Goal: Information Seeking & Learning: Learn about a topic

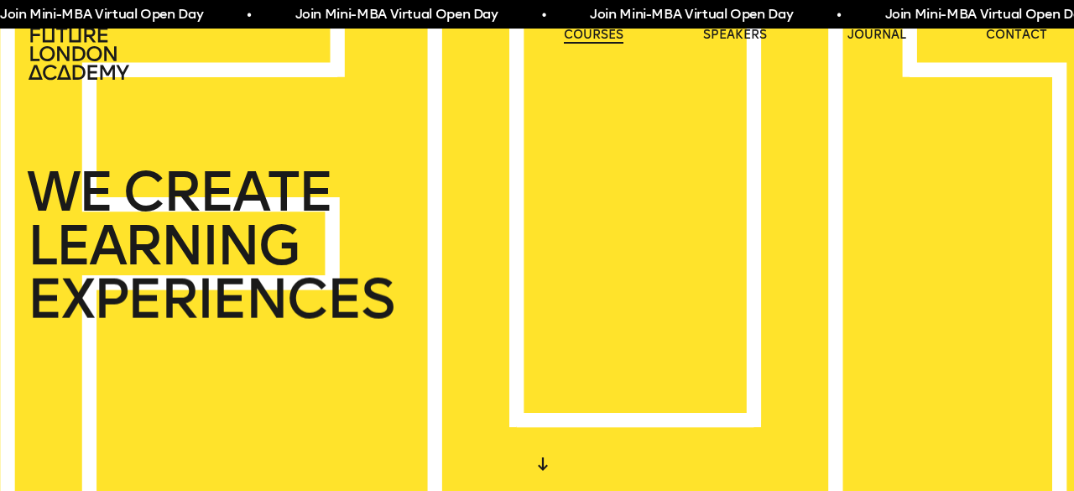
click at [595, 34] on link "courses" at bounding box center [594, 35] width 60 height 17
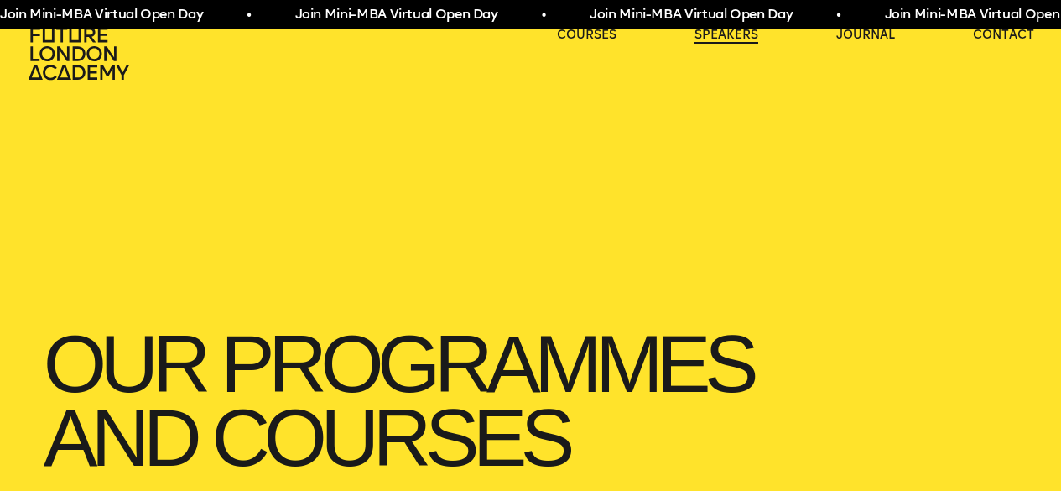
click at [710, 39] on link "speakers" at bounding box center [726, 35] width 64 height 17
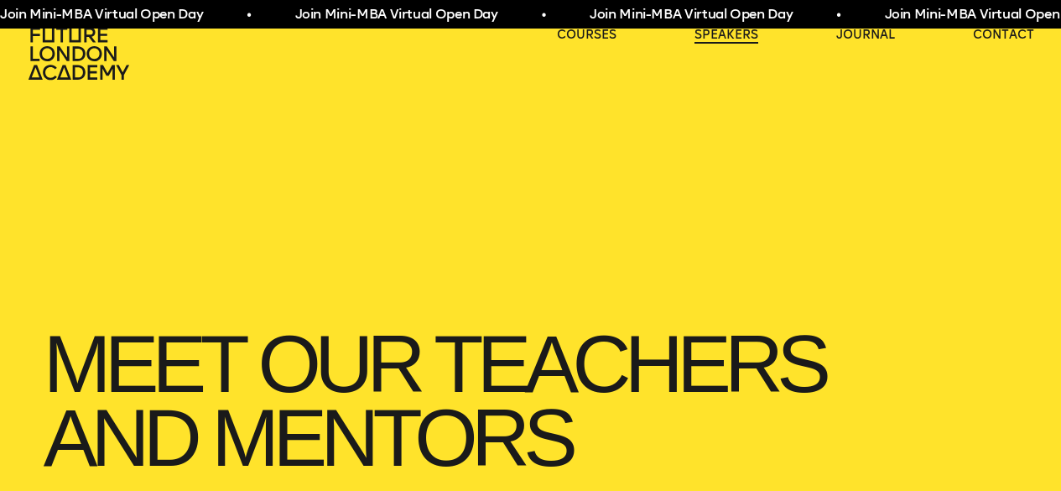
click at [728, 39] on link "speakers" at bounding box center [726, 35] width 64 height 17
click at [869, 34] on link "journal" at bounding box center [865, 35] width 59 height 17
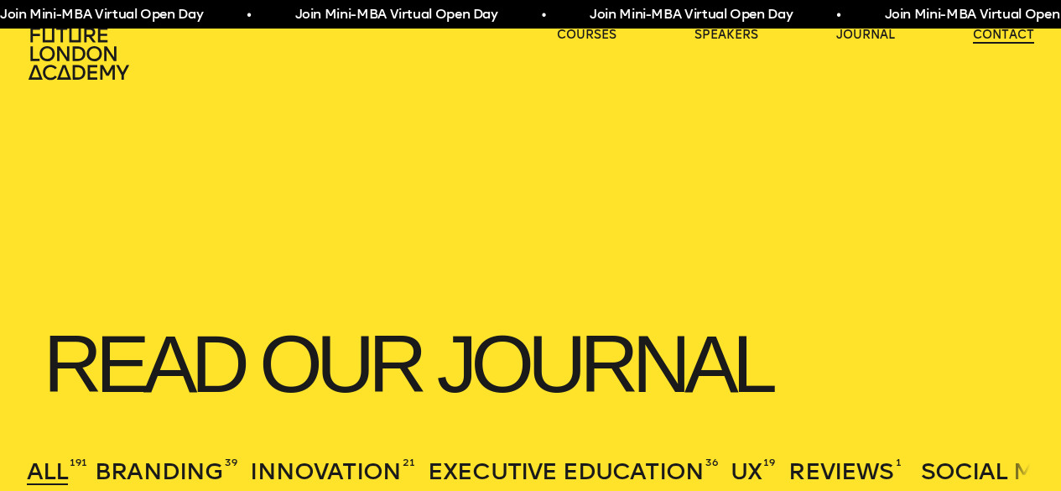
click at [983, 34] on link "contact" at bounding box center [1003, 35] width 61 height 17
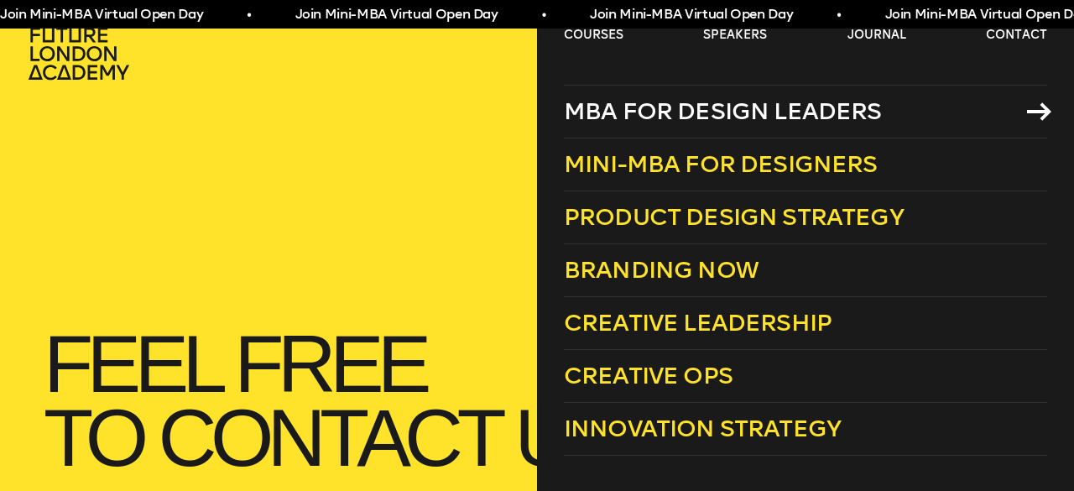
click at [616, 104] on span "MBA for Design Leaders" at bounding box center [723, 111] width 318 height 28
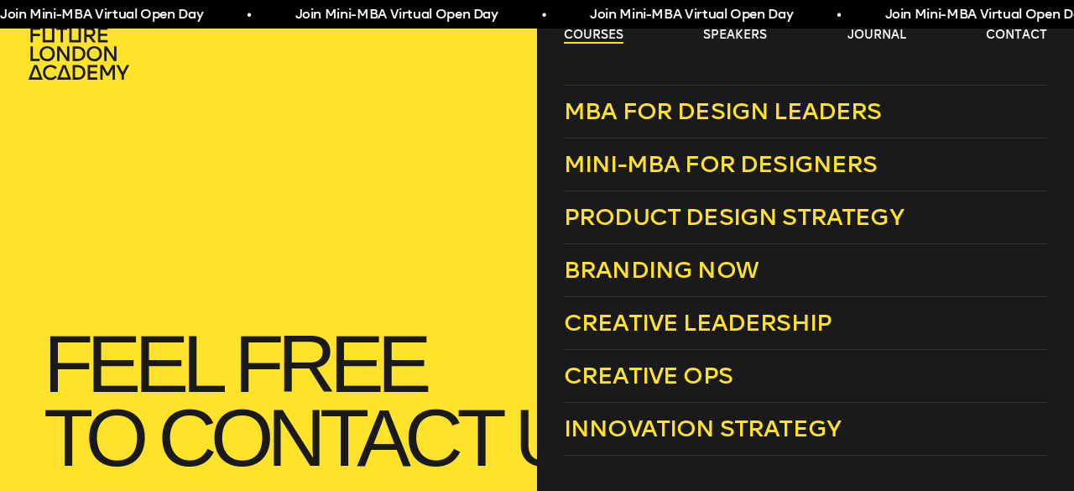
click at [600, 36] on link "courses" at bounding box center [594, 35] width 60 height 17
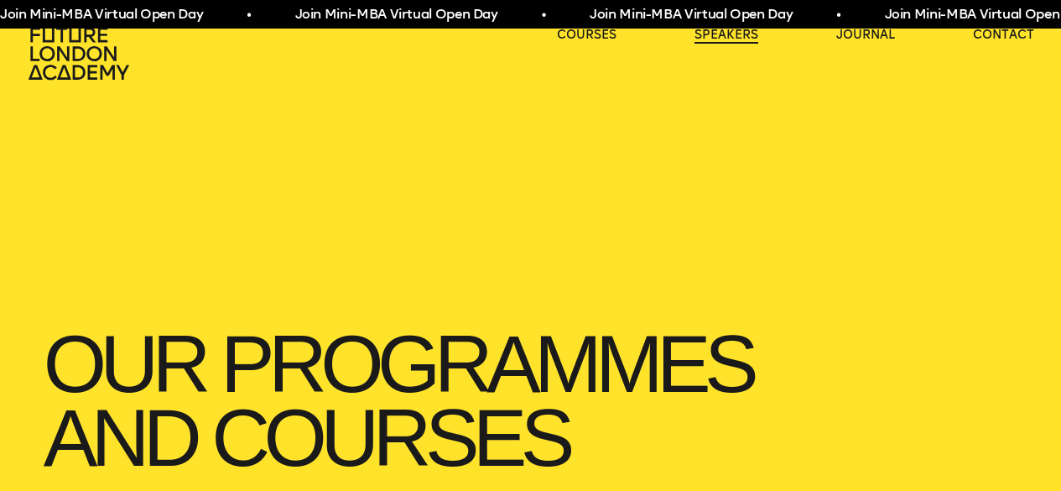
click at [728, 36] on link "speakers" at bounding box center [726, 35] width 64 height 17
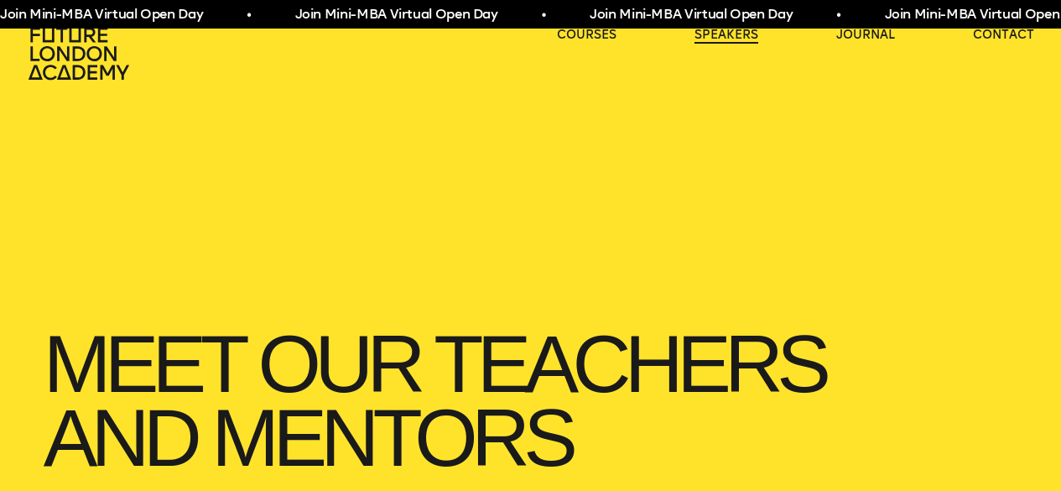
click at [731, 34] on link "speakers" at bounding box center [726, 35] width 64 height 17
click at [740, 35] on link "speakers" at bounding box center [726, 35] width 64 height 17
click at [102, 57] on icon at bounding box center [80, 54] width 107 height 54
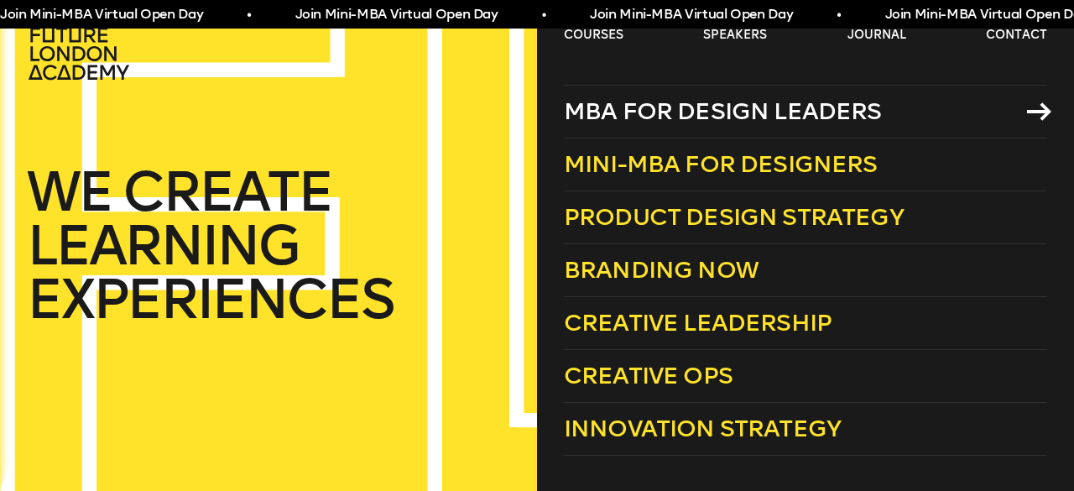
click at [685, 107] on span "MBA for Design Leaders" at bounding box center [723, 111] width 318 height 28
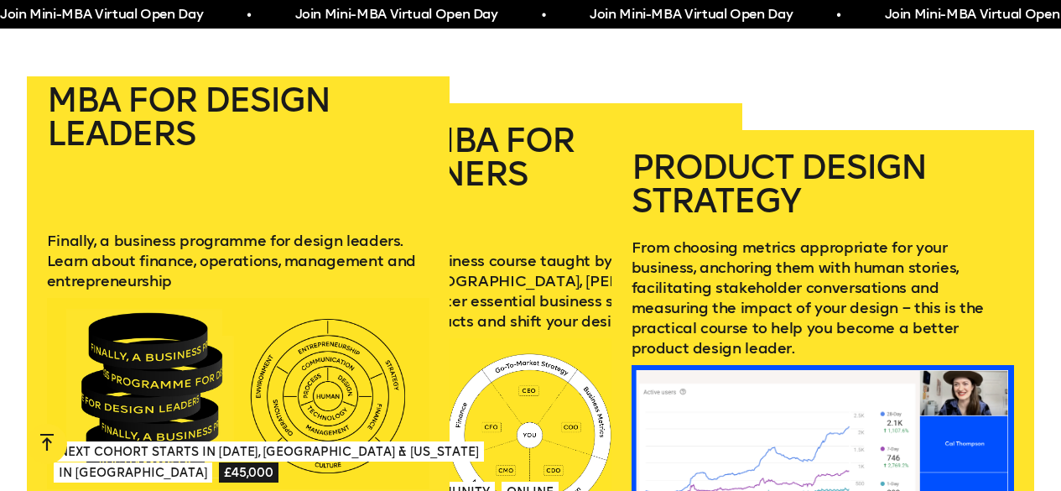
scroll to position [2265, 0]
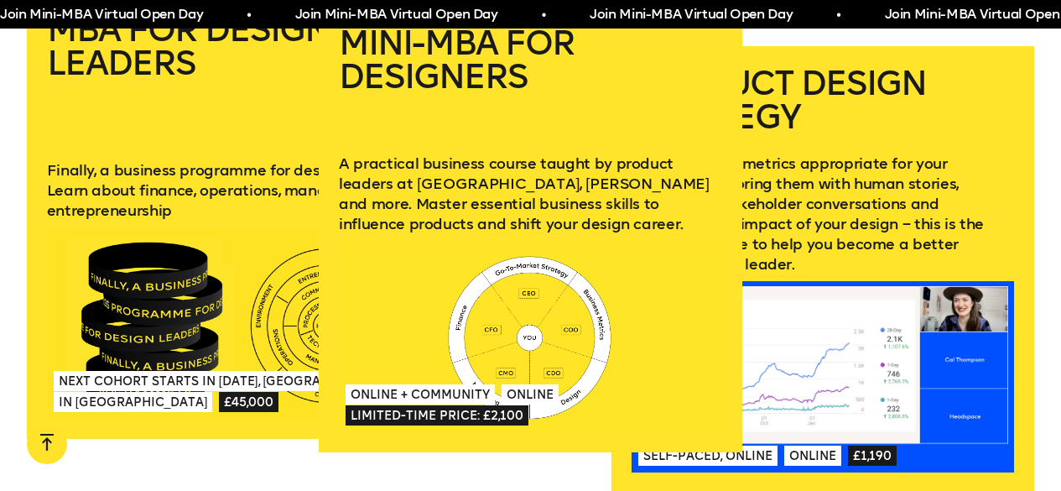
click at [495, 264] on div at bounding box center [530, 336] width 383 height 191
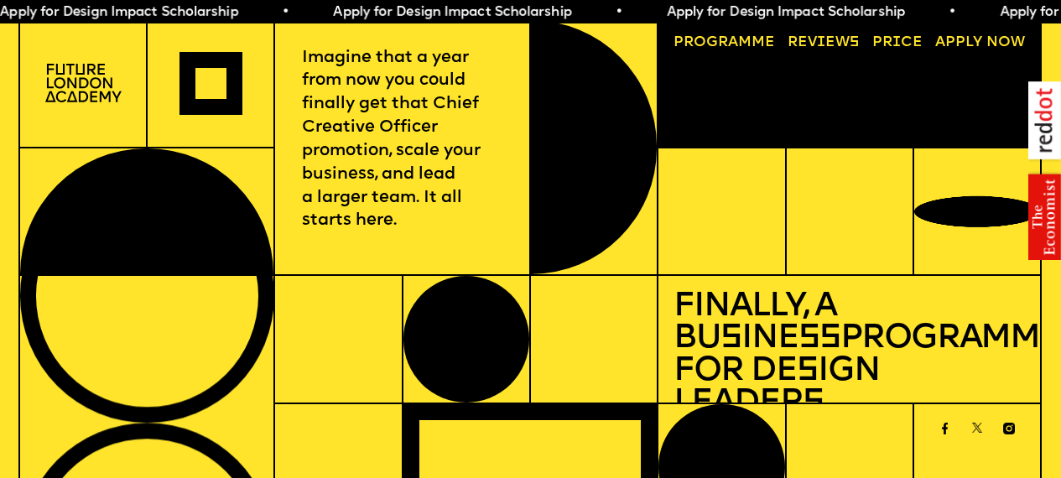
click at [90, 74] on img at bounding box center [83, 83] width 76 height 39
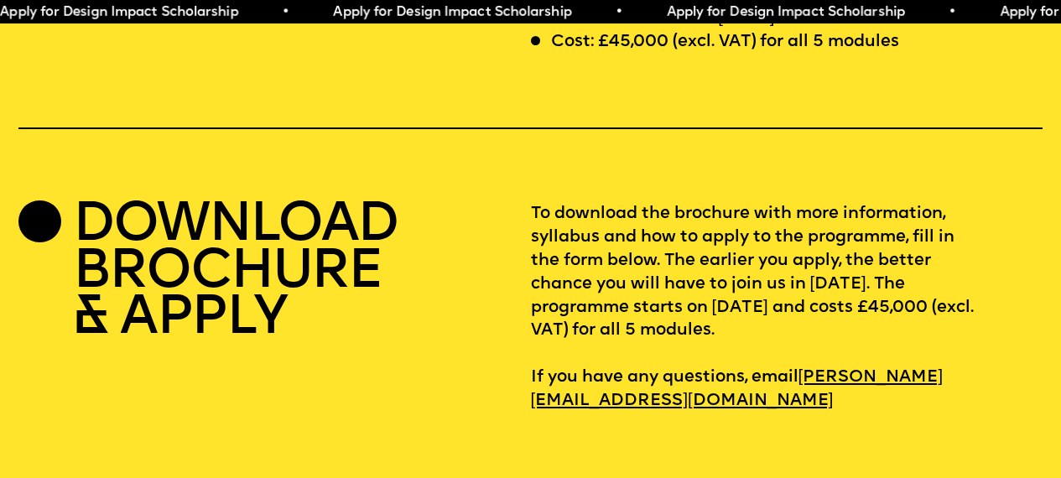
scroll to position [4324, 0]
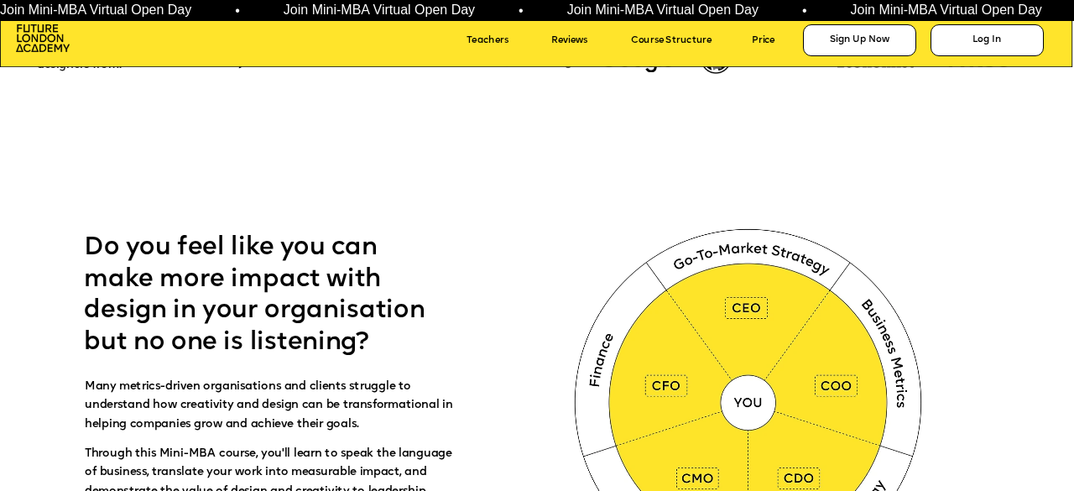
scroll to position [587, 0]
